Goal: Register for event/course

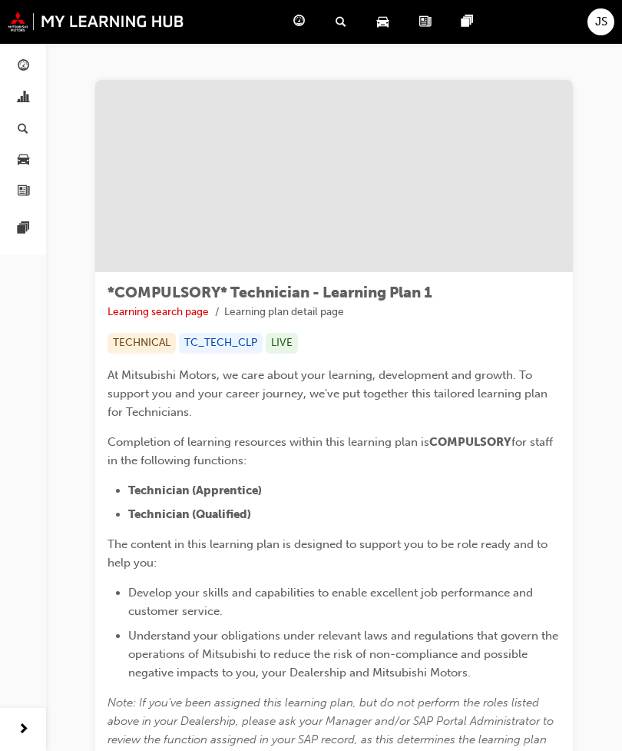
click at [31, 54] on link "button" at bounding box center [23, 66] width 34 height 28
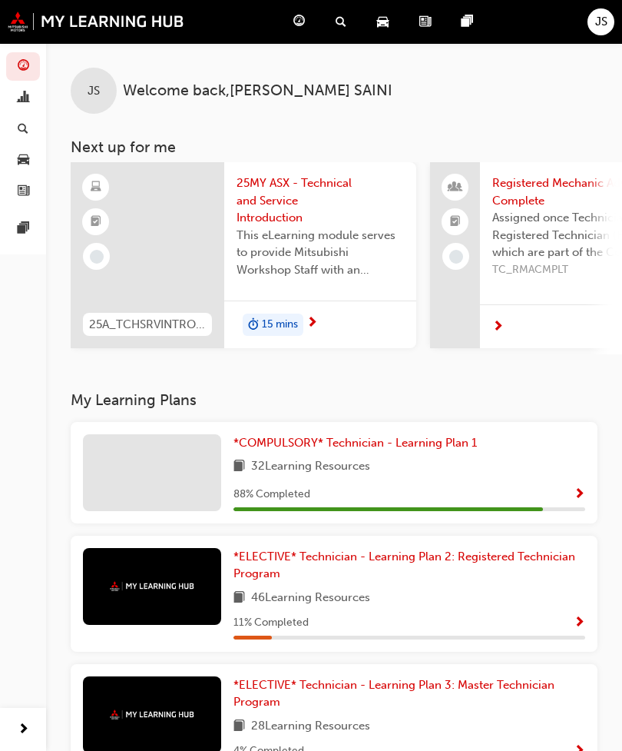
click at [336, 26] on span "search-icon" at bounding box center [341, 21] width 11 height 19
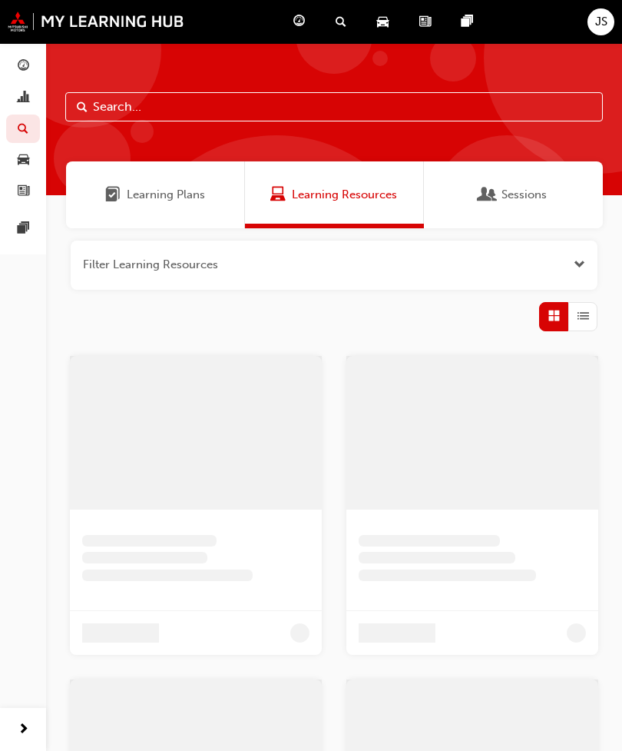
click at [521, 191] on span "Sessions" at bounding box center [524, 195] width 45 height 18
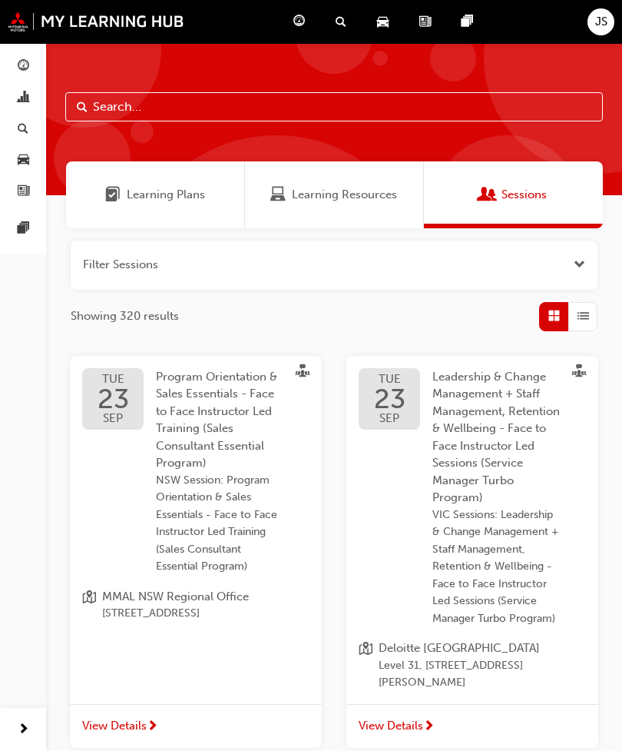
click at [27, 60] on span "guage-icon" at bounding box center [24, 67] width 12 height 14
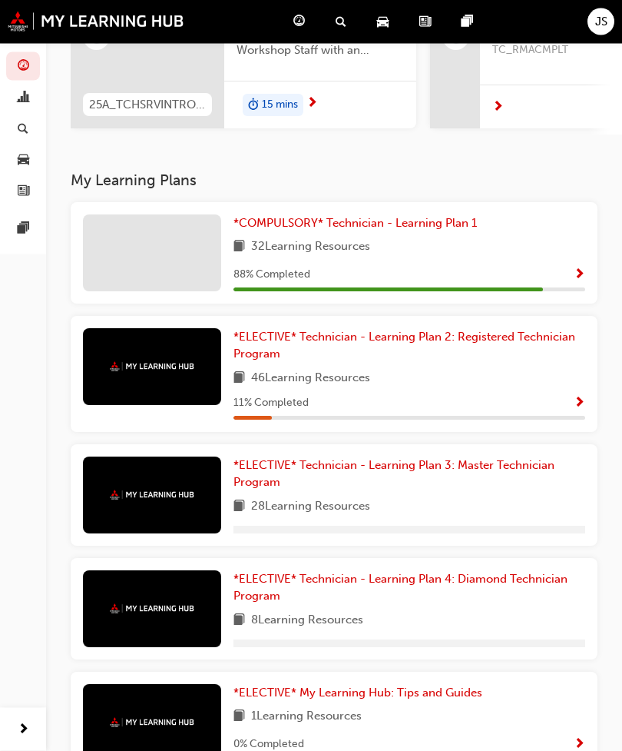
scroll to position [220, 0]
click at [548, 333] on span "*ELECTIVE* Technician - Learning Plan 2: Registered Technician Program" at bounding box center [405, 345] width 342 height 31
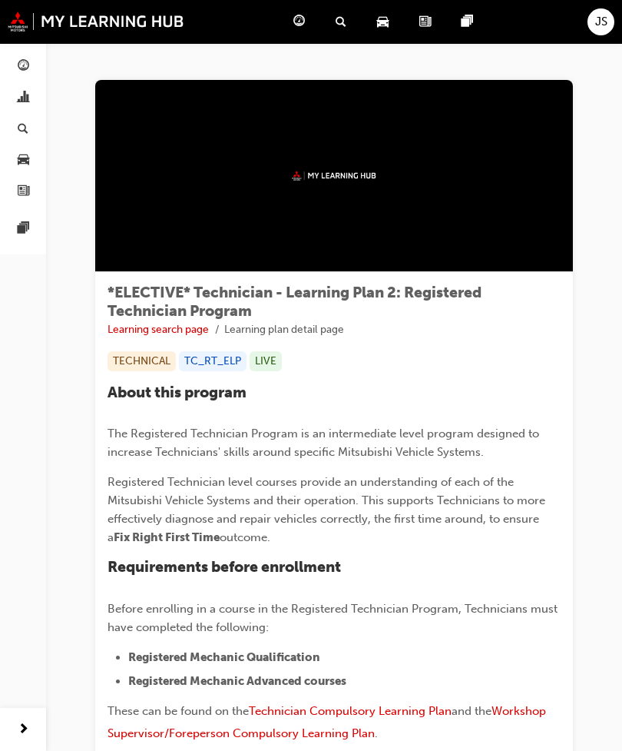
scroll to position [181, 0]
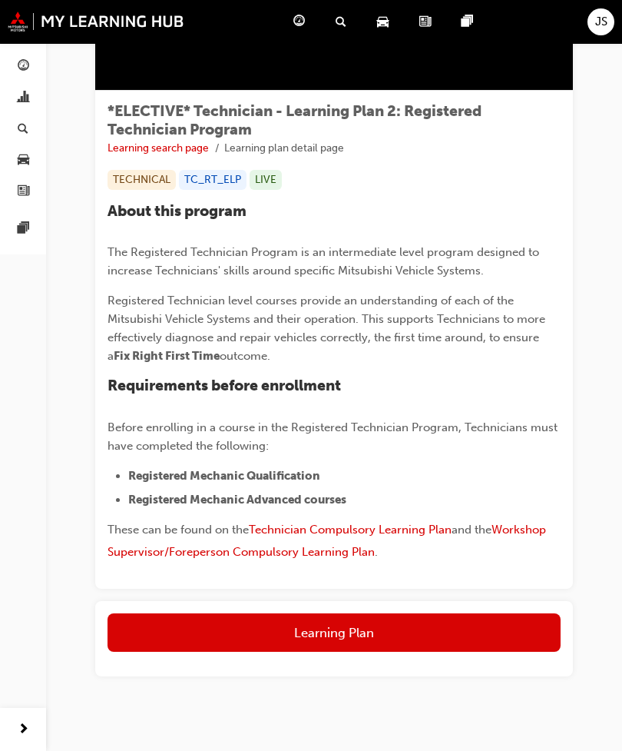
click at [455, 630] on button "Learning Plan" at bounding box center [334, 632] width 453 height 38
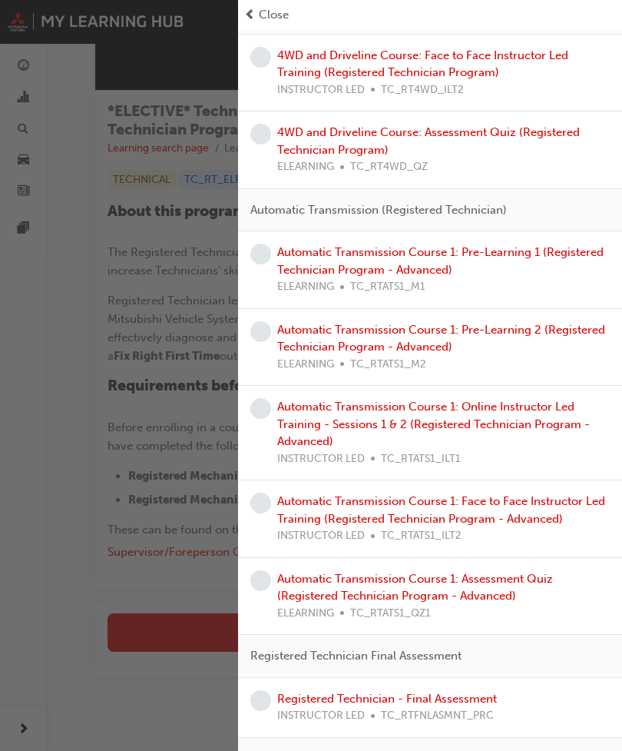
scroll to position [0, 0]
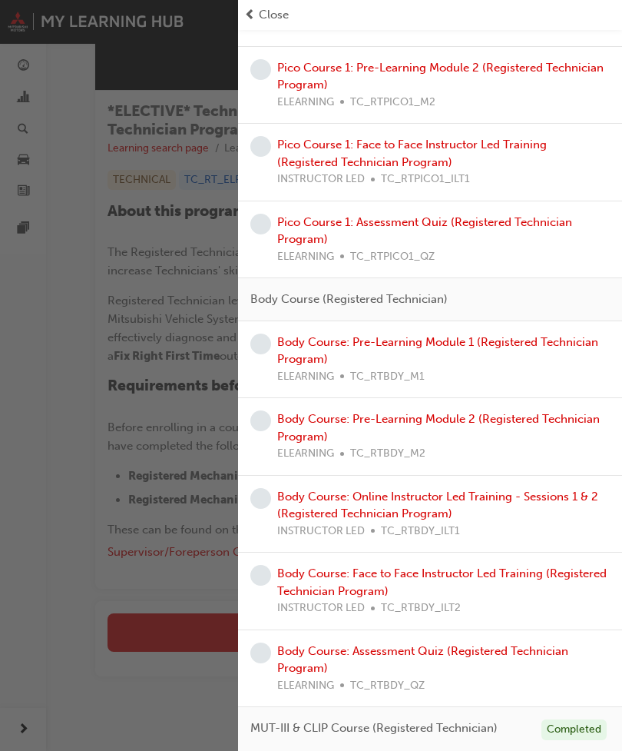
click at [57, 439] on div "button" at bounding box center [119, 375] width 238 height 751
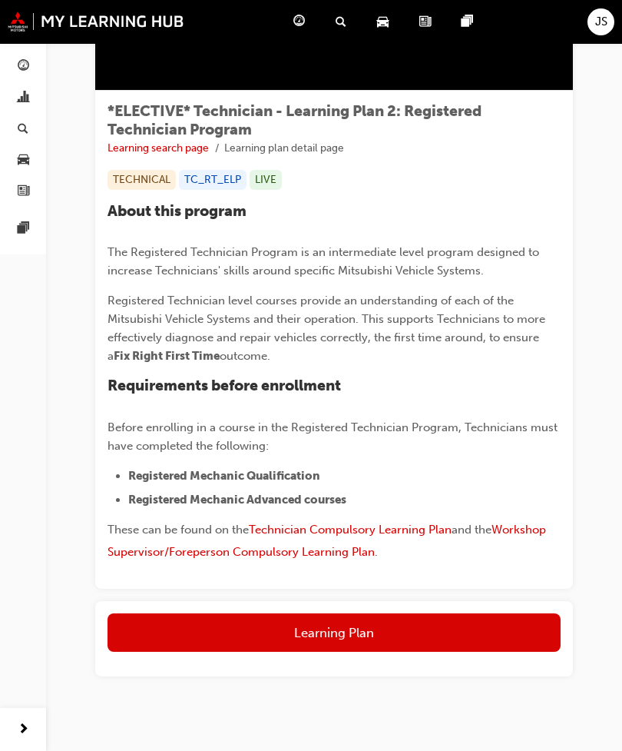
click at [25, 67] on span "guage-icon" at bounding box center [24, 67] width 12 height 14
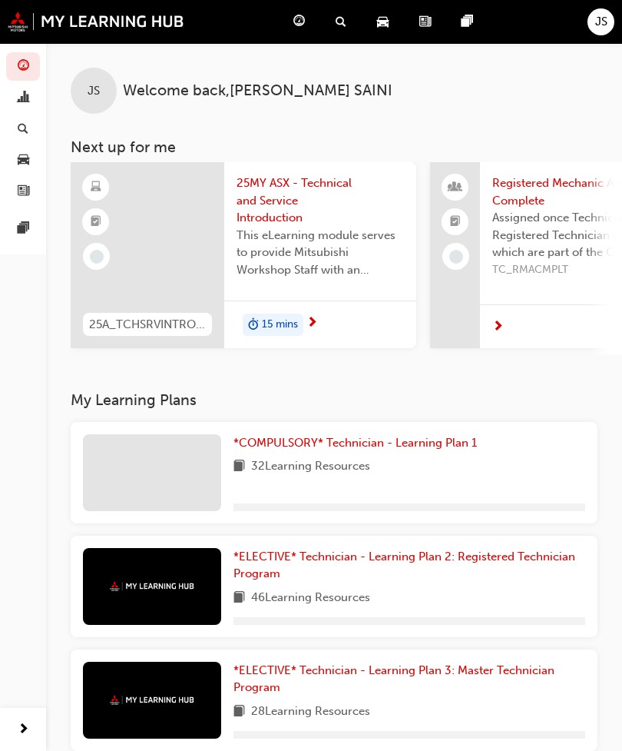
click at [455, 442] on span "*COMPULSORY* Technician - Learning Plan 1" at bounding box center [356, 443] width 244 height 14
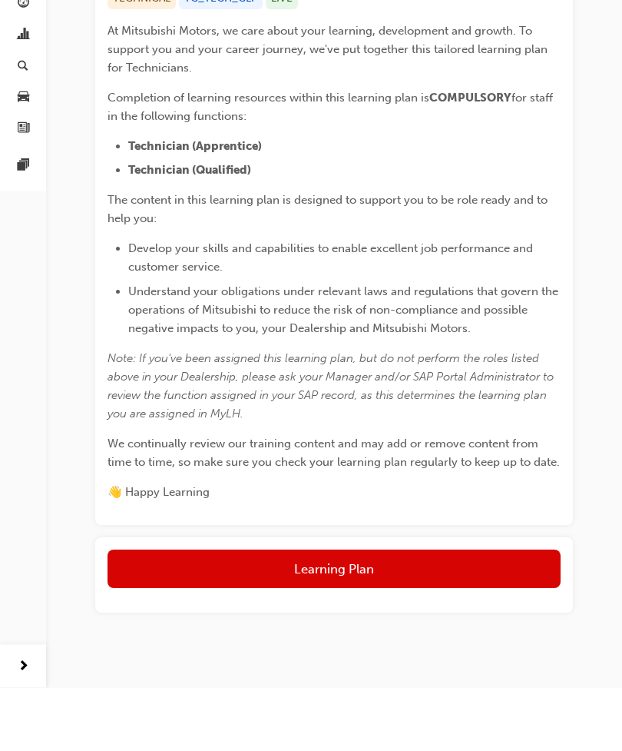
scroll to position [280, 0]
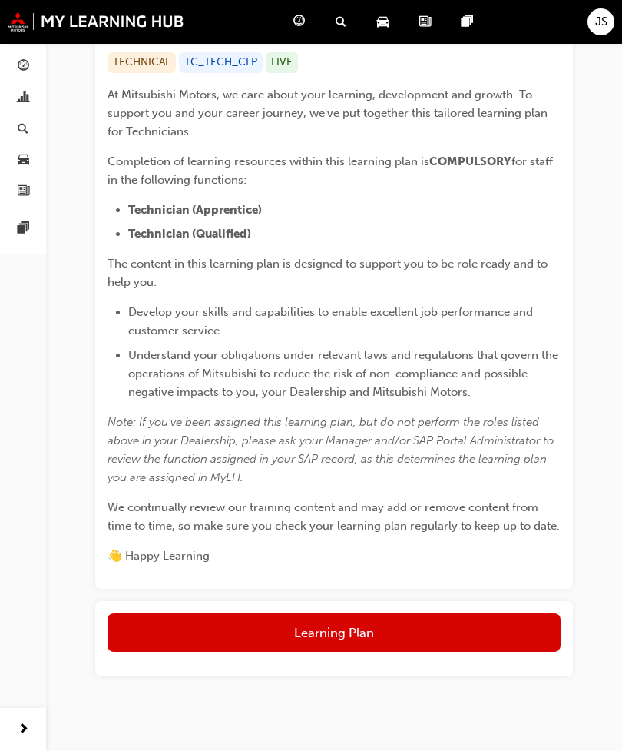
click at [468, 637] on button "Learning Plan" at bounding box center [334, 632] width 453 height 38
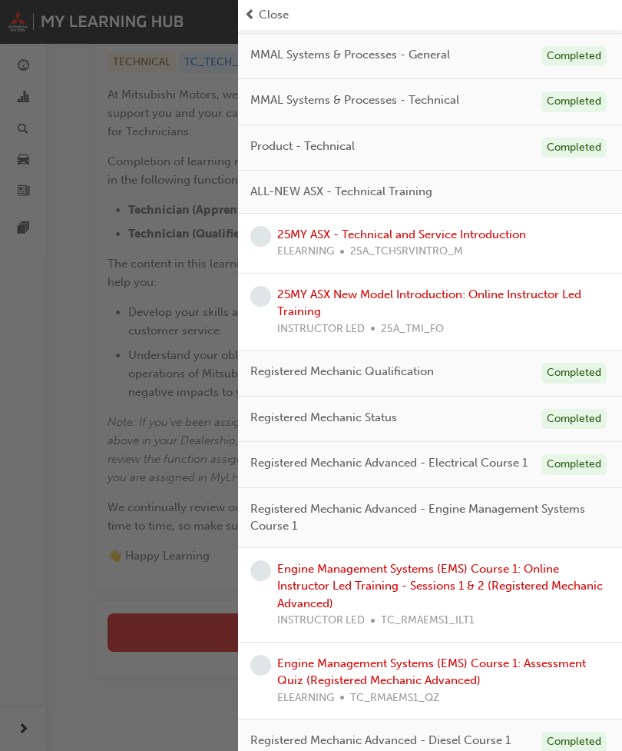
scroll to position [258, 0]
click at [528, 567] on link "Engine Management Systems (EMS) Course 1: Online Instructor Led Training - Sess…" at bounding box center [440, 586] width 326 height 48
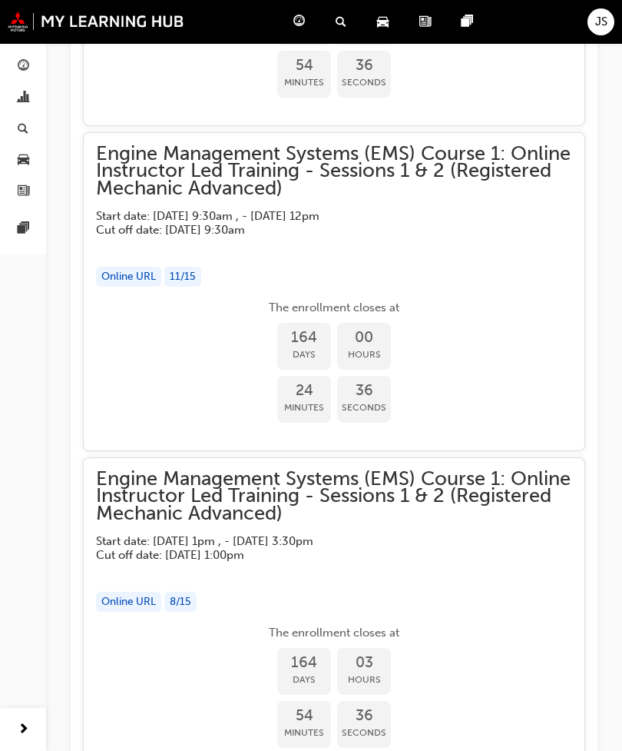
scroll to position [2304, 0]
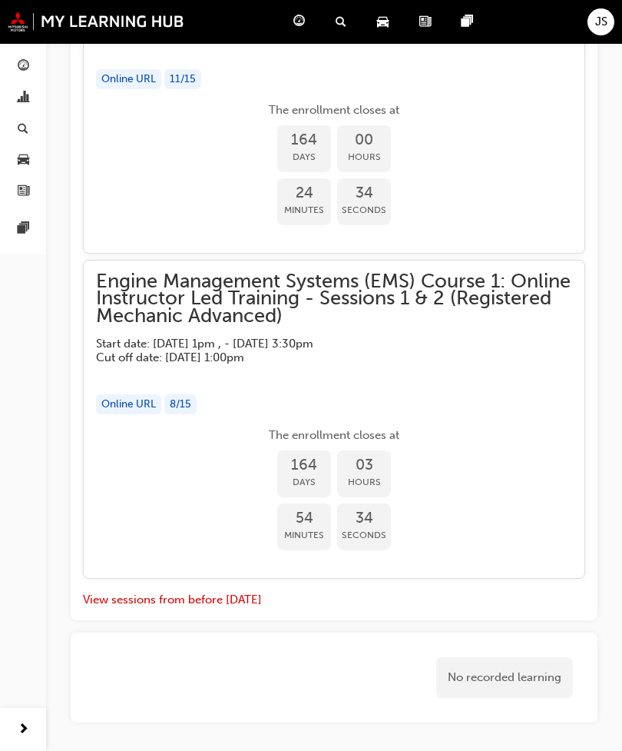
click at [211, 591] on button "View sessions from before [DATE]" at bounding box center [172, 600] width 179 height 18
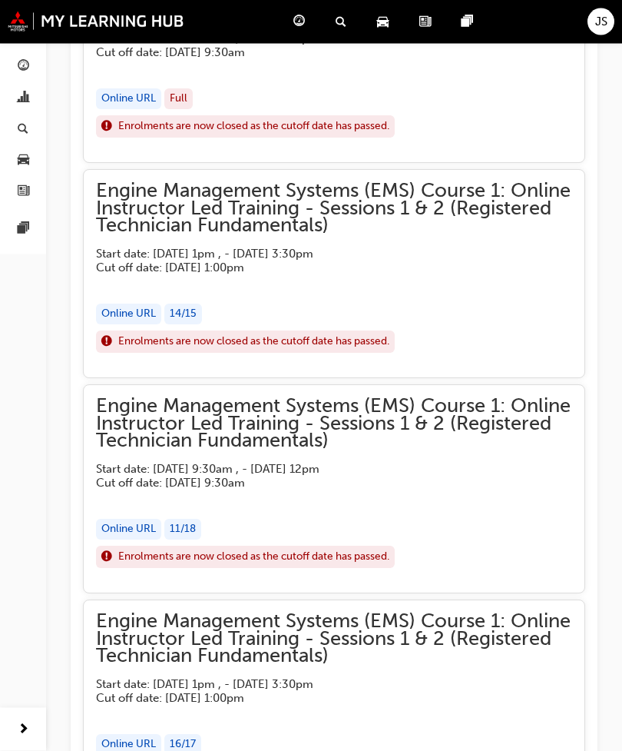
scroll to position [7641, 0]
click at [459, 397] on span "Engine Management Systems (EMS) Course 1: Online Instructor Led Training - Sess…" at bounding box center [334, 423] width 476 height 52
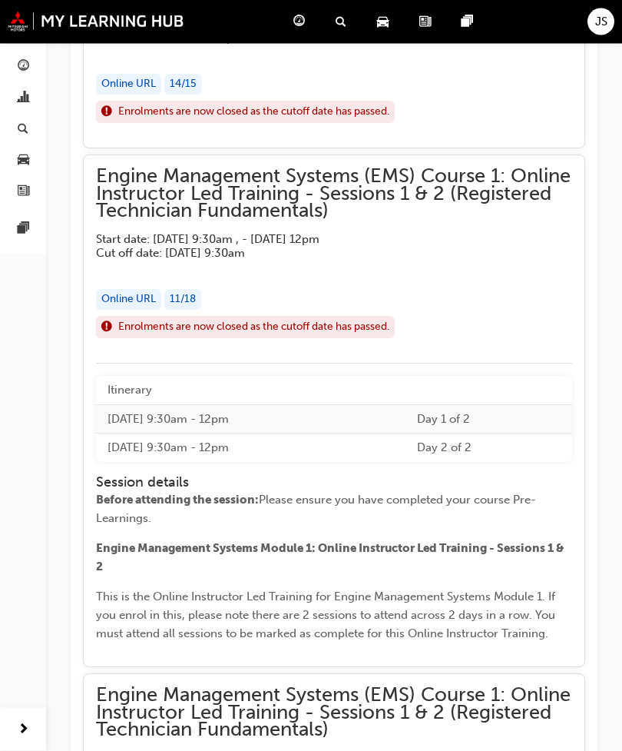
scroll to position [7863, 0]
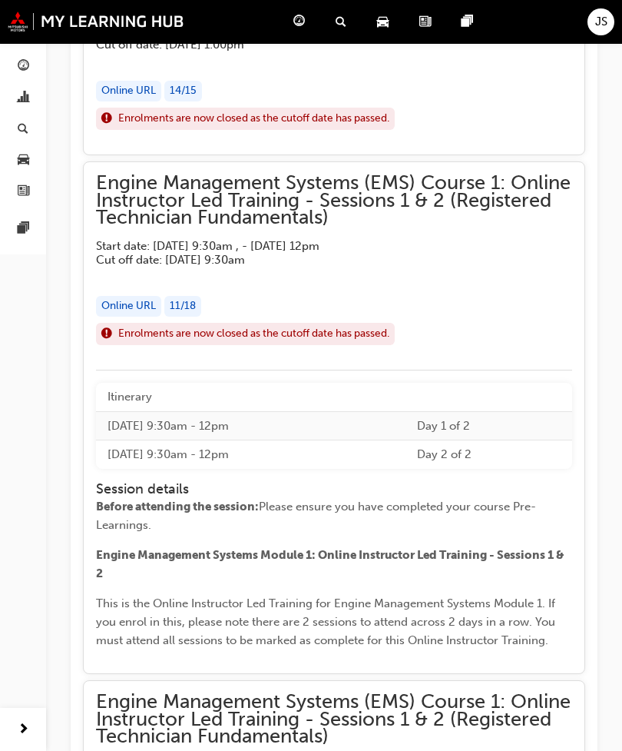
click at [133, 296] on div "Online URL" at bounding box center [128, 306] width 65 height 21
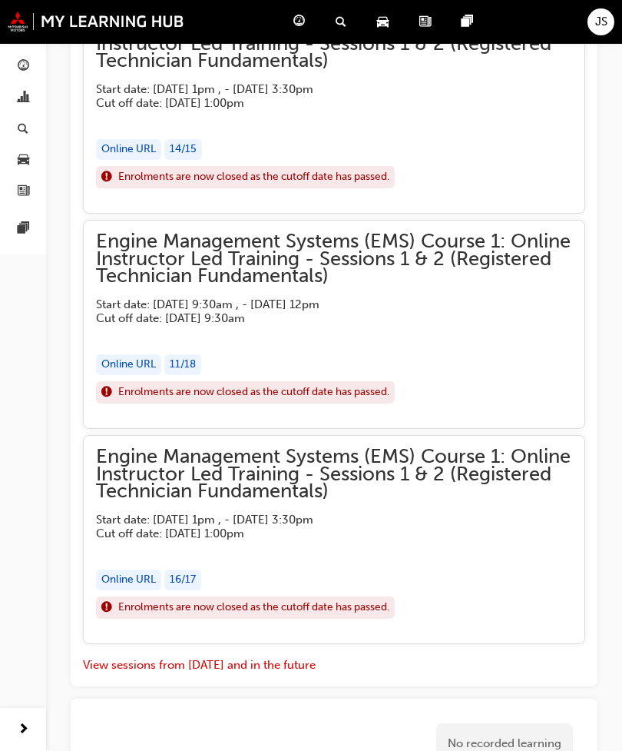
click at [148, 265] on div "Engine Management Systems (EMS) Course 1: Online Instructor Led Training - Sess…" at bounding box center [334, 318] width 476 height 171
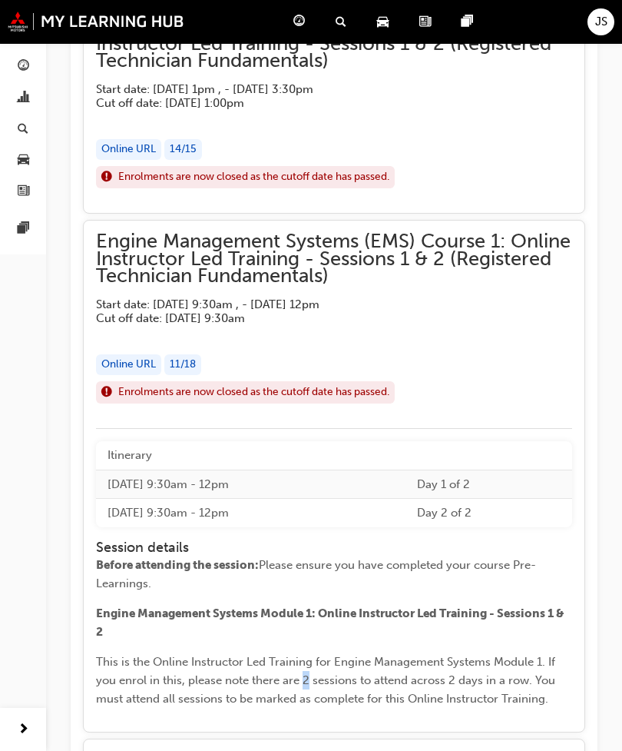
click at [479, 381] on div "Enrolments are now closed as the cutoff date has passed." at bounding box center [334, 392] width 476 height 23
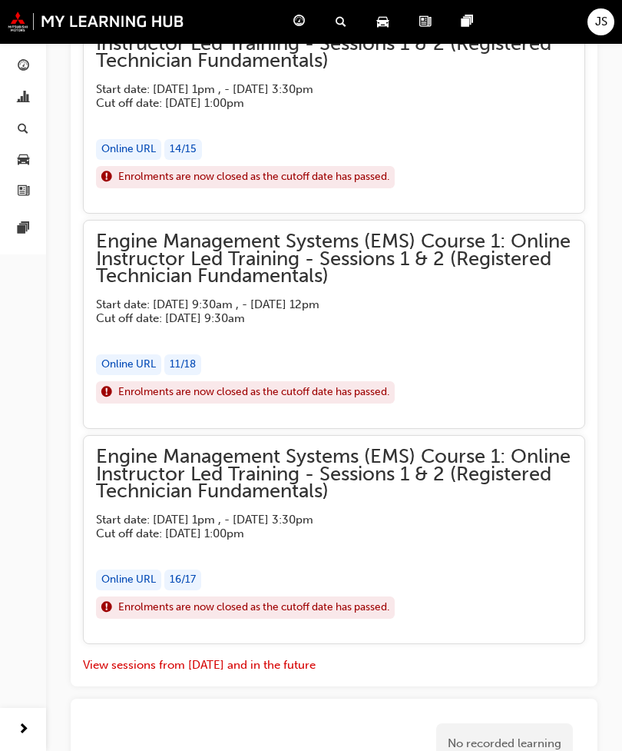
click at [469, 354] on div "Online URL 11 / 18" at bounding box center [334, 364] width 476 height 21
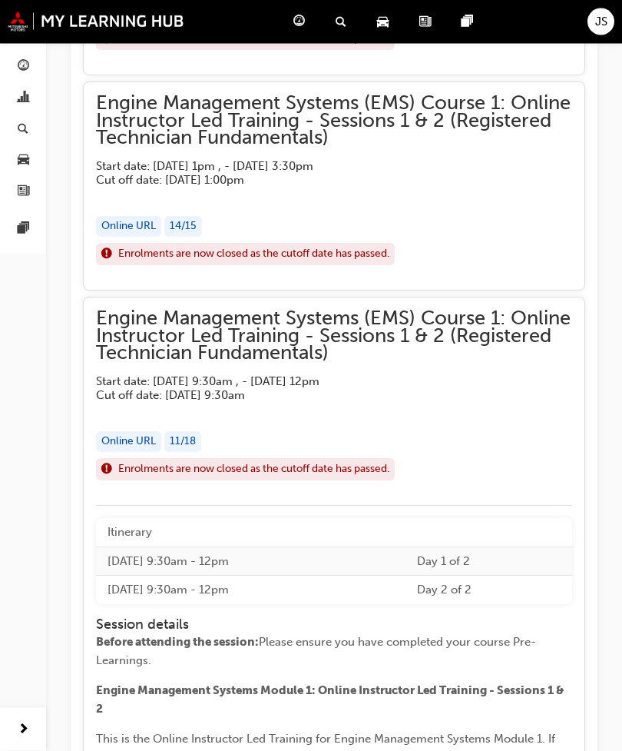
scroll to position [7728, 0]
